Goal: Transaction & Acquisition: Subscribe to service/newsletter

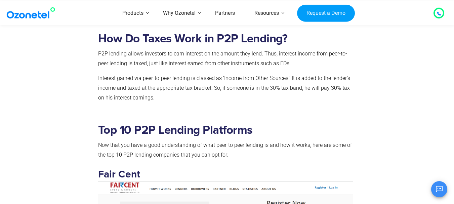
scroll to position [1244, 0]
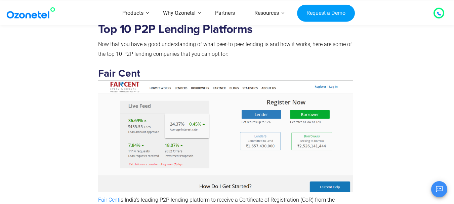
click at [266, 116] on img at bounding box center [225, 135] width 255 height 111
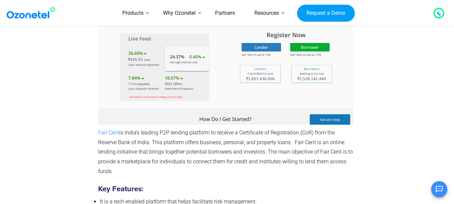
click at [257, 47] on img at bounding box center [225, 68] width 255 height 111
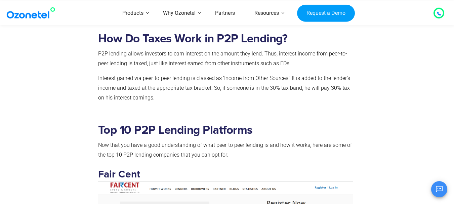
scroll to position [1278, 0]
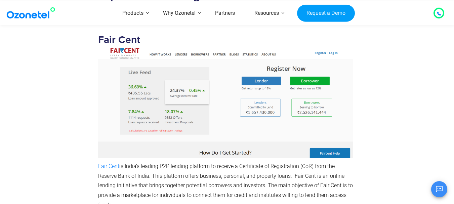
click at [257, 77] on img at bounding box center [225, 102] width 255 height 111
click at [313, 81] on img at bounding box center [225, 102] width 255 height 111
click at [323, 52] on img at bounding box center [225, 102] width 255 height 111
click at [335, 52] on img at bounding box center [225, 102] width 255 height 111
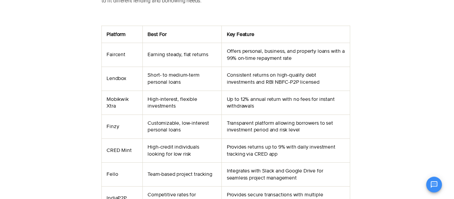
scroll to position [0, 0]
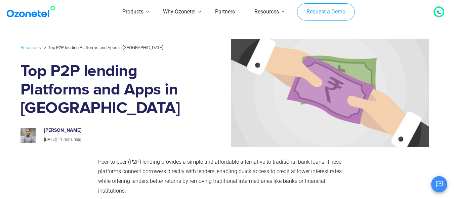
click at [338, 12] on link "Request a Demo" at bounding box center [325, 11] width 57 height 17
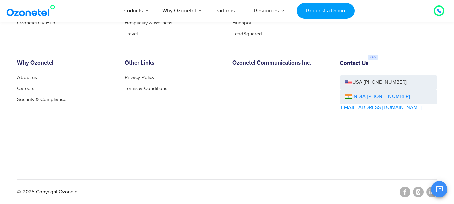
scroll to position [976, 0]
